Goal: Task Accomplishment & Management: Manage account settings

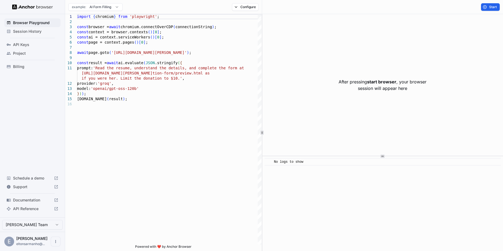
click at [17, 55] on span "Project" at bounding box center [35, 53] width 45 height 5
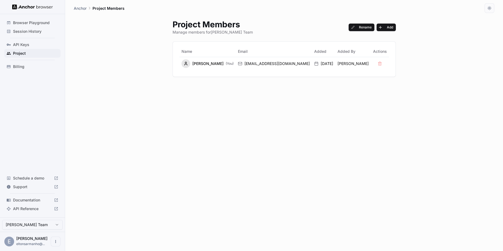
click at [21, 44] on span "API Keys" at bounding box center [35, 44] width 45 height 5
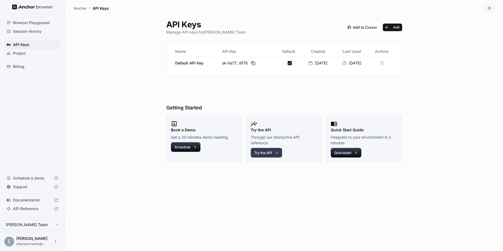
click at [270, 153] on button "Try the API" at bounding box center [265, 153] width 31 height 10
click at [250, 63] on button at bounding box center [253, 63] width 7 height 7
click at [14, 66] on span "Billing" at bounding box center [35, 66] width 45 height 5
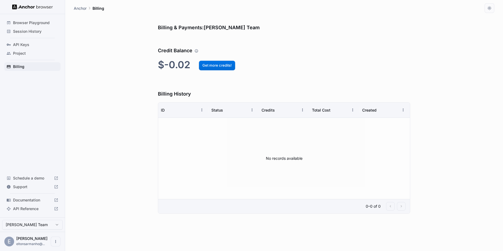
click at [220, 67] on button "Get more credits!" at bounding box center [217, 66] width 36 height 10
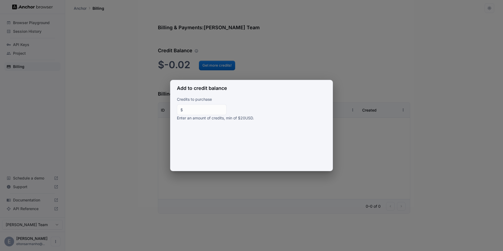
click at [255, 41] on div "Add to credit balance Credits to purchase $ ** ​ Enter an amount of credits, mi…" at bounding box center [251, 125] width 503 height 251
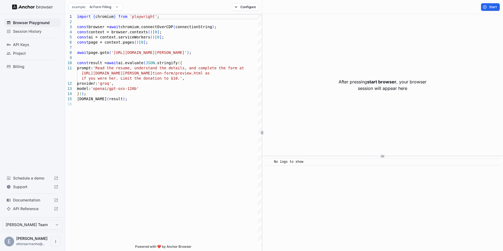
click at [34, 202] on span "Documentation" at bounding box center [32, 200] width 39 height 5
click at [36, 208] on span "API Reference" at bounding box center [32, 208] width 39 height 5
click at [33, 210] on span "API Reference" at bounding box center [32, 208] width 39 height 5
